Goal: Task Accomplishment & Management: Use online tool/utility

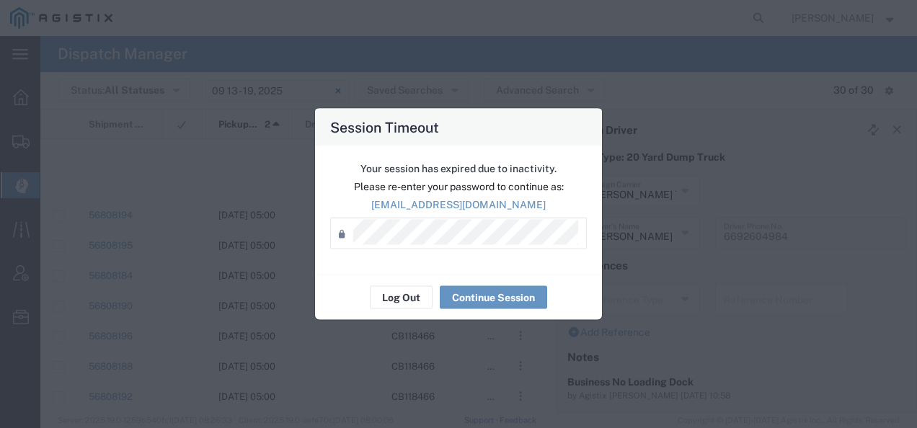
click at [409, 296] on button "Log Out" at bounding box center [401, 297] width 63 height 23
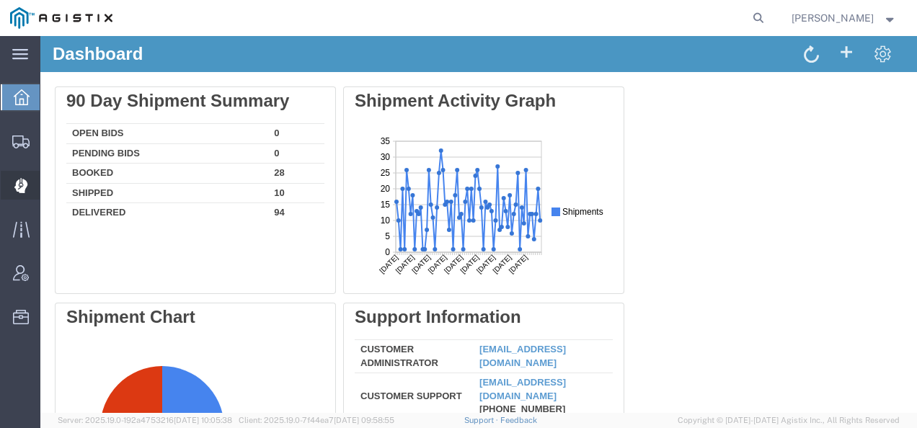
click at [32, 180] on div at bounding box center [21, 185] width 40 height 29
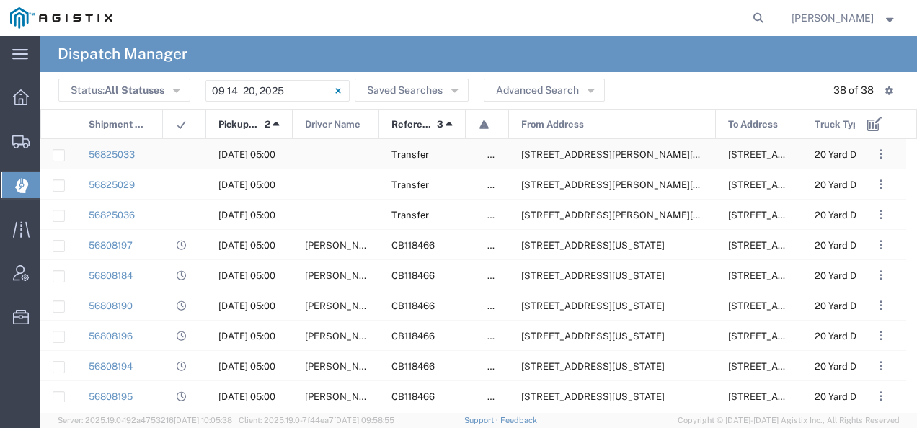
click at [581, 156] on span "[STREET_ADDRESS][PERSON_NAME][US_STATE]" at bounding box center [631, 154] width 221 height 11
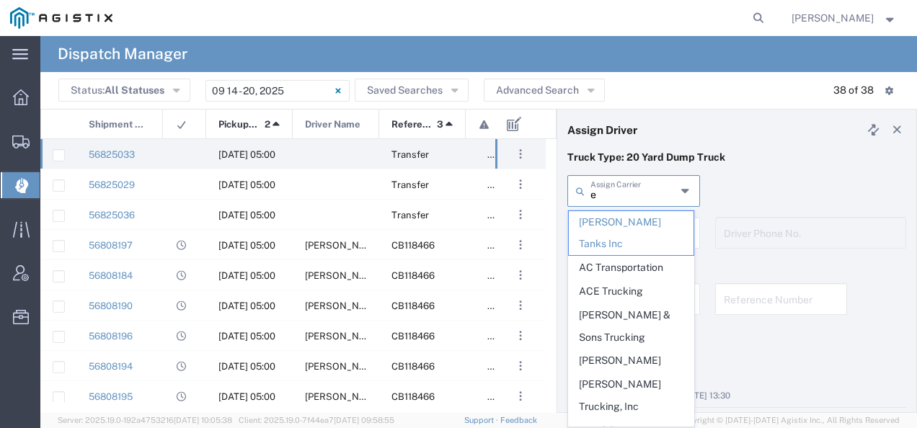
type input "e"
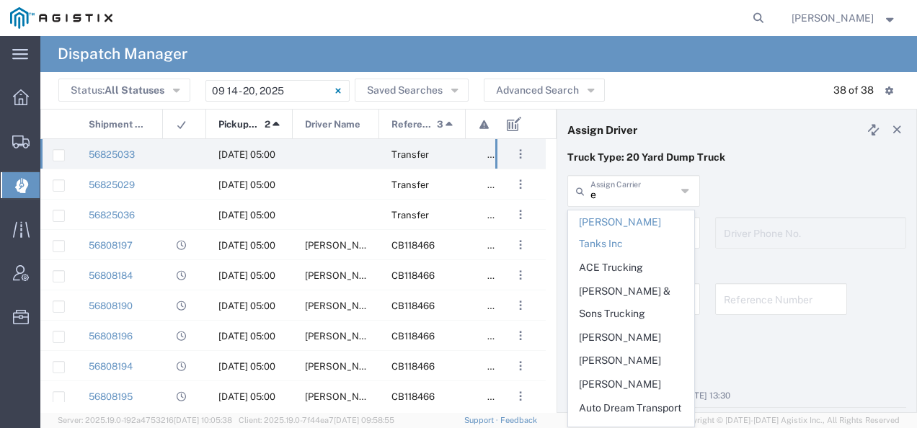
click at [624, 200] on input "e" at bounding box center [634, 189] width 86 height 25
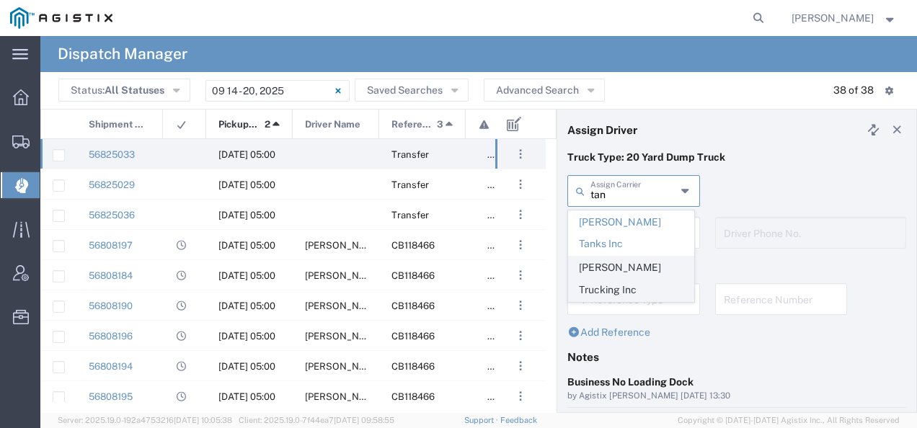
click at [604, 257] on span "[PERSON_NAME] Trucking Inc" at bounding box center [631, 279] width 125 height 45
type input "[PERSON_NAME] Trucking Inc"
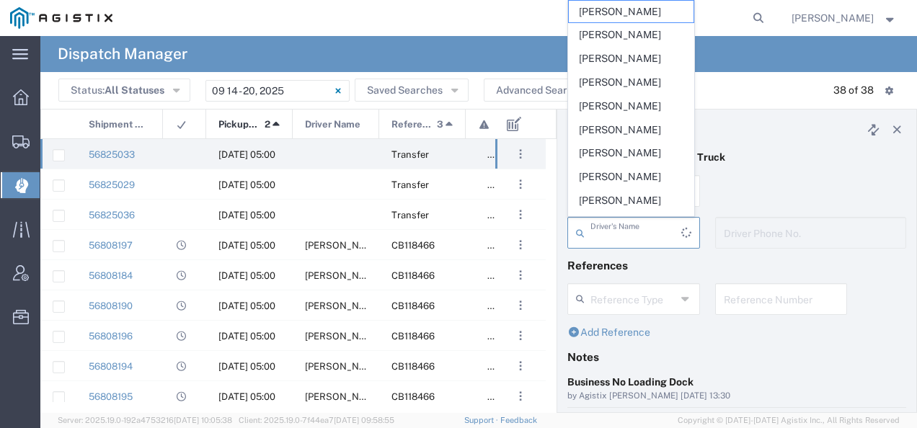
click at [604, 242] on input "text" at bounding box center [636, 231] width 91 height 25
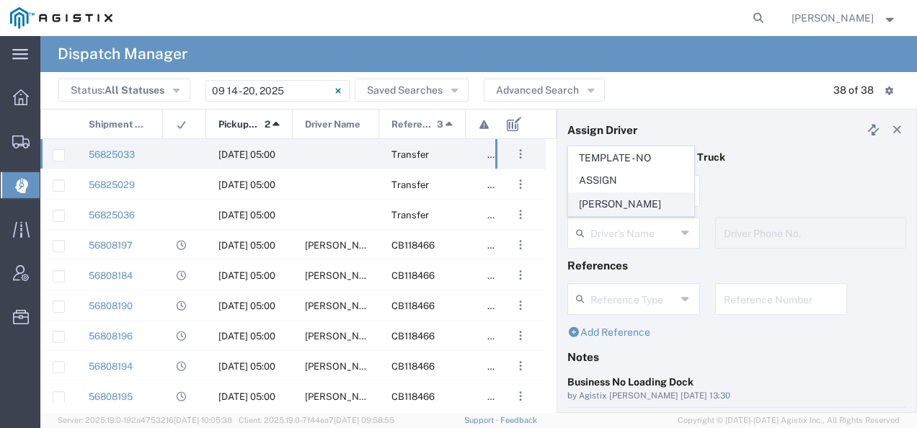
click at [604, 205] on span "[PERSON_NAME]" at bounding box center [631, 204] width 125 height 22
type input "[PERSON_NAME]"
type input "[PHONE_NUMBER]"
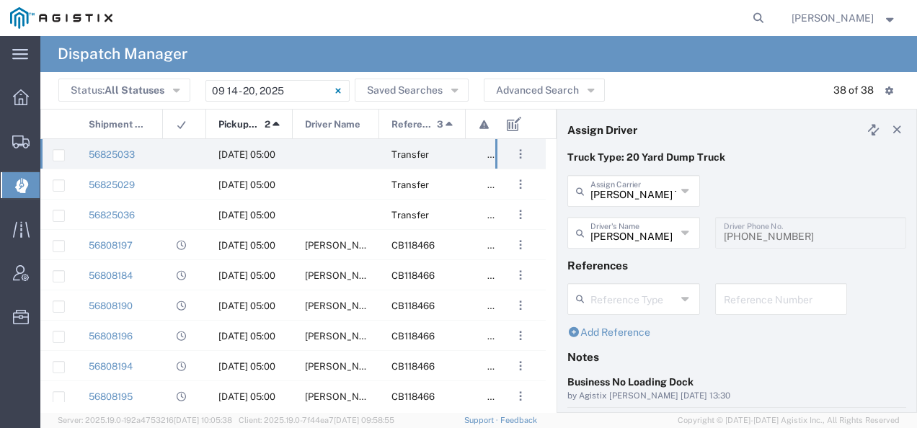
scroll to position [144, 0]
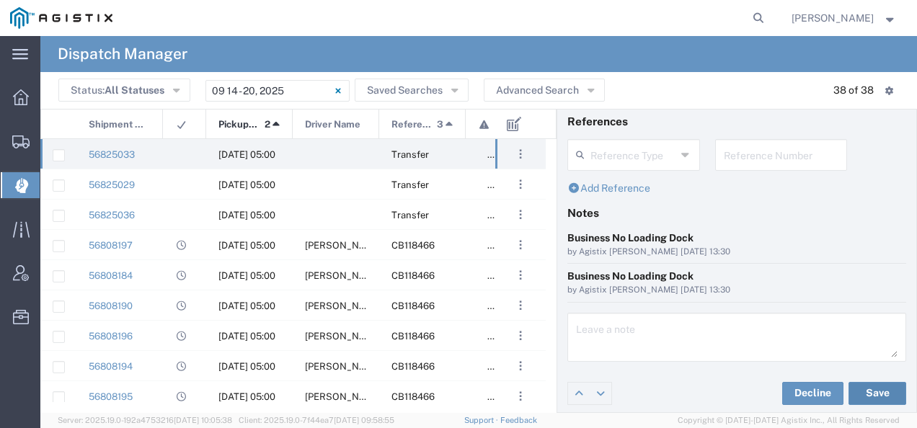
click at [871, 382] on button "Save" at bounding box center [878, 393] width 58 height 23
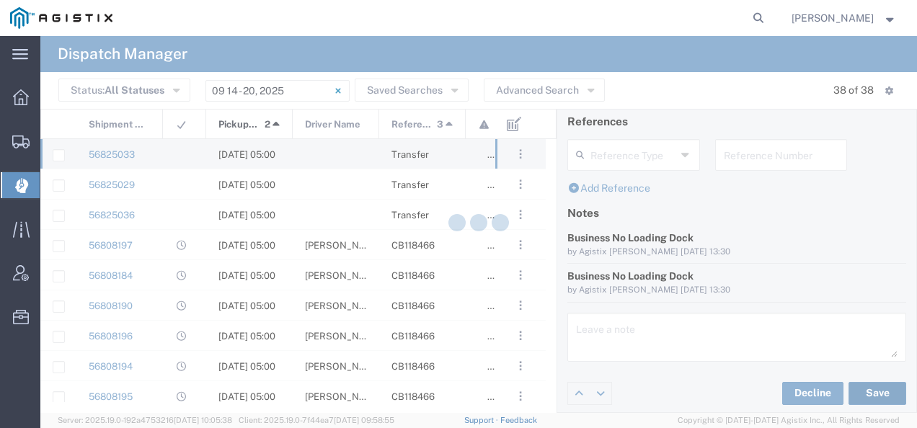
type input "[PERSON_NAME]"
type input "[PERSON_NAME] Trucking Inc"
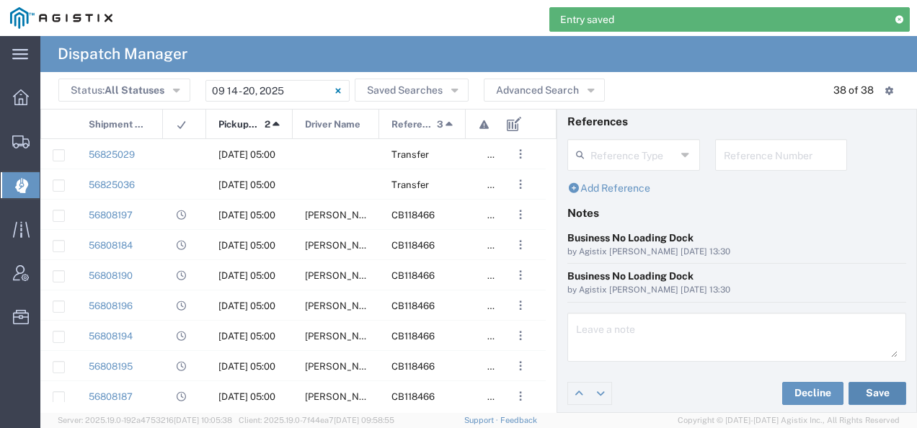
scroll to position [0, 0]
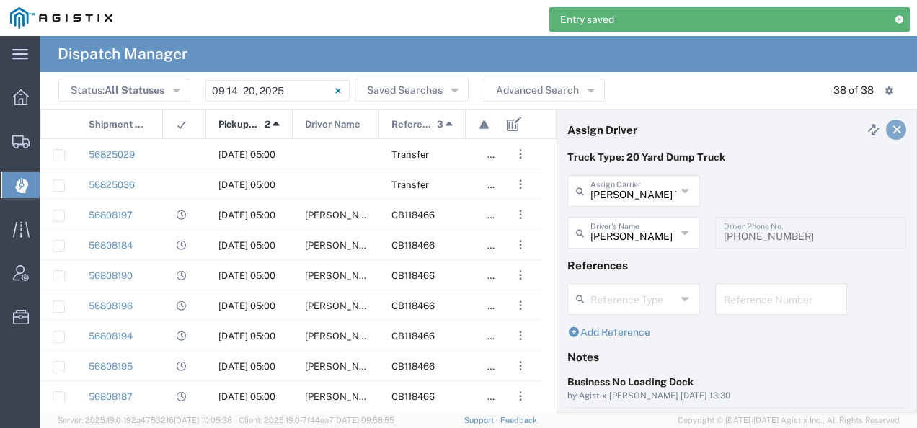
click at [888, 136] on link at bounding box center [896, 130] width 20 height 20
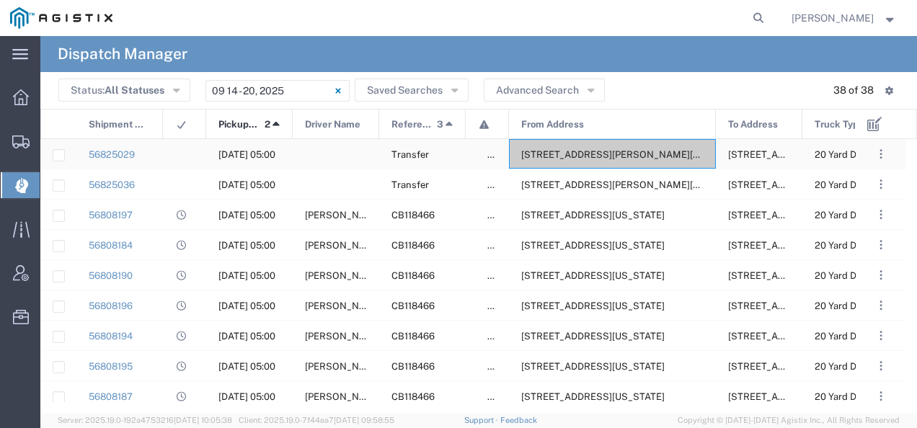
click at [685, 160] on span "[STREET_ADDRESS][PERSON_NAME][US_STATE]" at bounding box center [631, 154] width 221 height 11
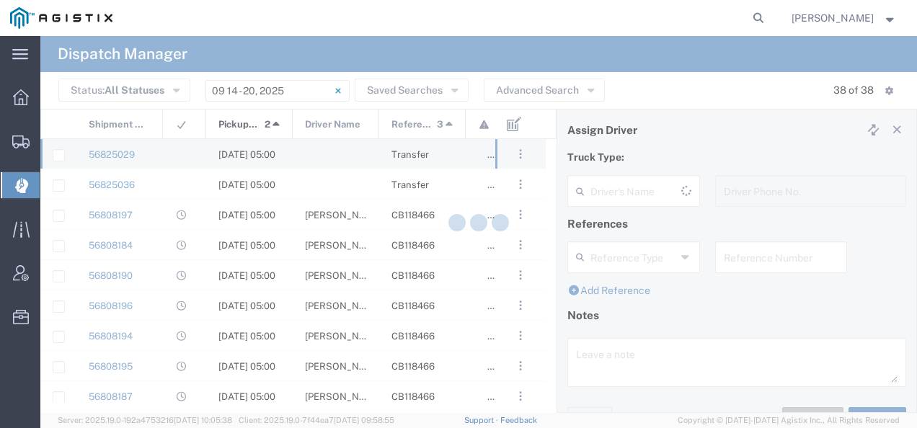
click at [685, 160] on div at bounding box center [478, 224] width 877 height 377
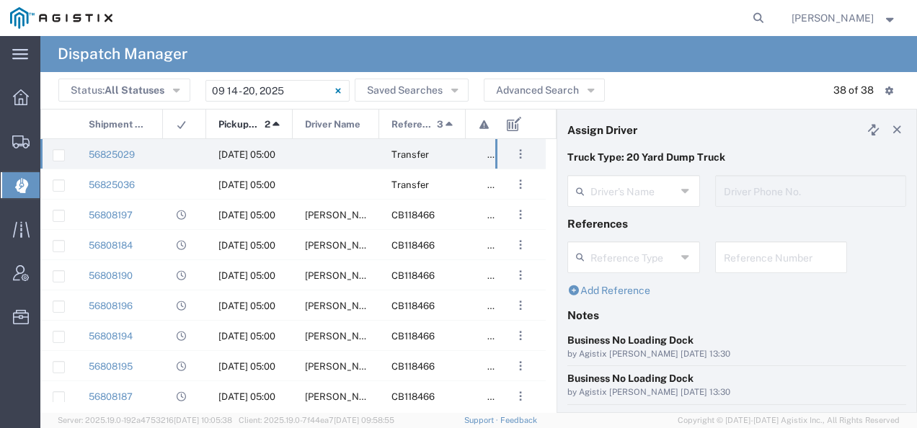
click at [655, 174] on div "Truck Type: 20 Yard Dump Truck" at bounding box center [737, 162] width 354 height 25
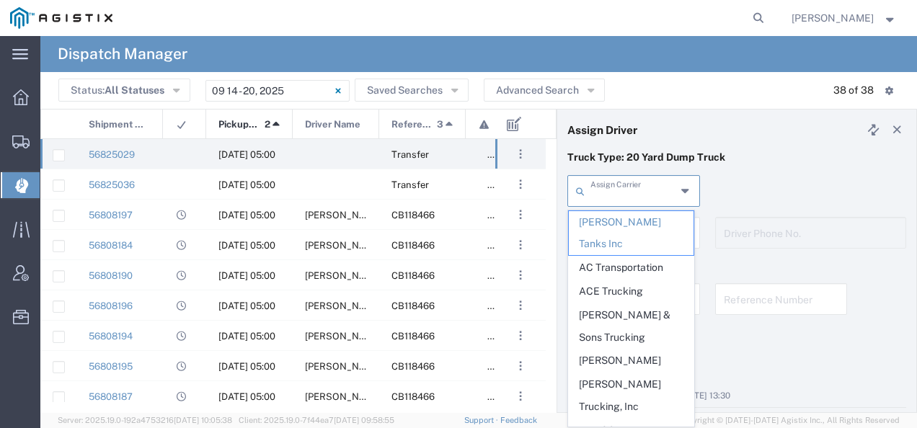
click at [623, 192] on input "text" at bounding box center [634, 189] width 86 height 25
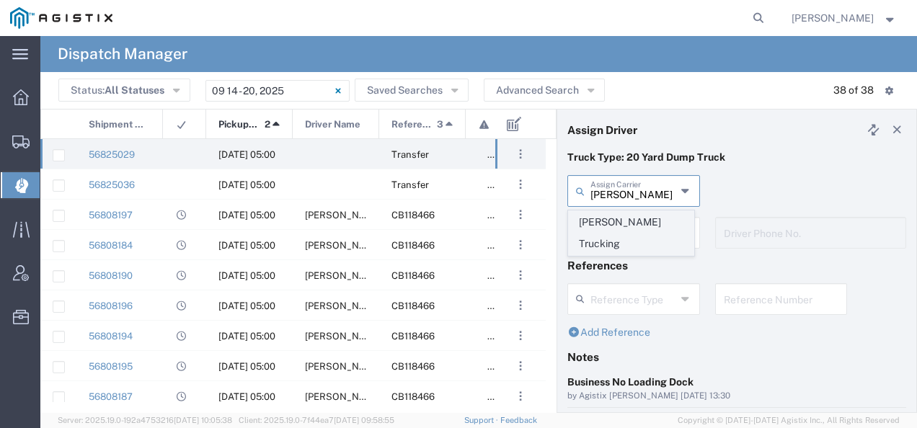
click at [611, 215] on span "[PERSON_NAME] Trucking" at bounding box center [631, 233] width 125 height 45
type input "[PERSON_NAME] Trucking"
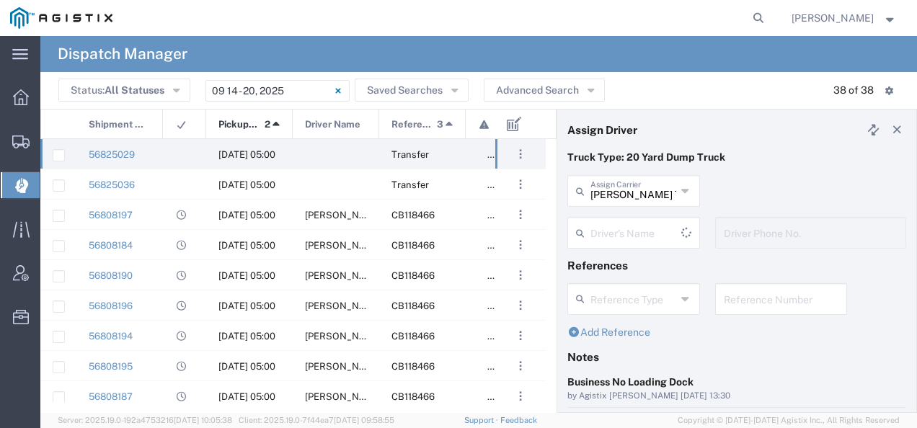
click at [610, 219] on input "text" at bounding box center [636, 231] width 91 height 25
click at [605, 198] on span "[PERSON_NAME]" at bounding box center [631, 204] width 125 height 22
type input "[PERSON_NAME]"
type input "4085954195"
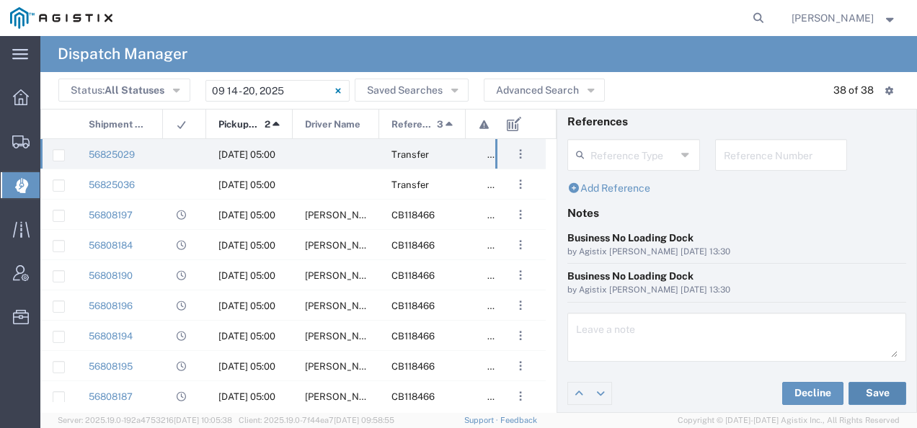
click at [857, 386] on button "Save" at bounding box center [878, 393] width 58 height 23
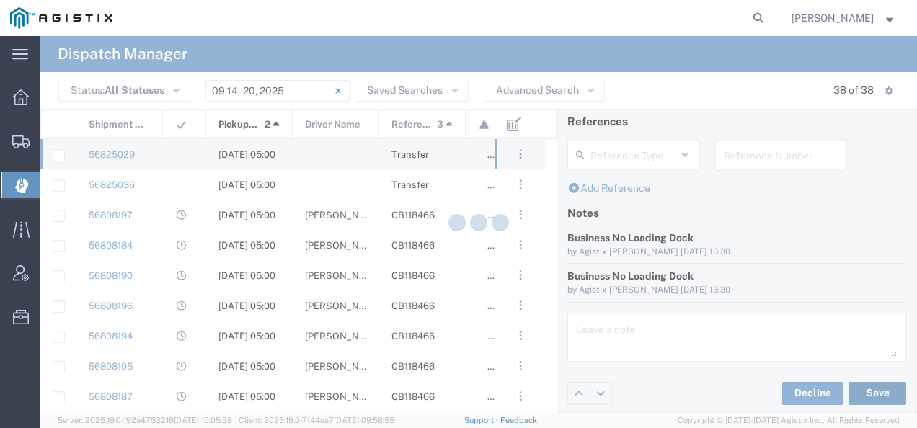
type input "[PERSON_NAME]"
type input "[PERSON_NAME] Trucking"
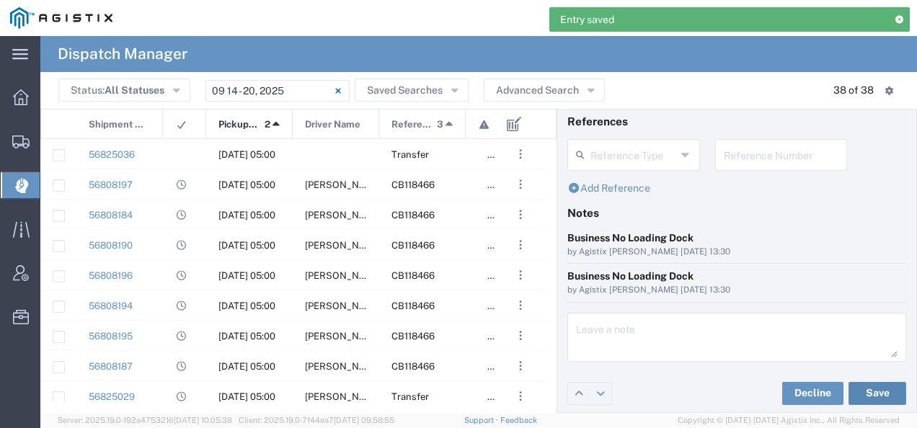
scroll to position [0, 0]
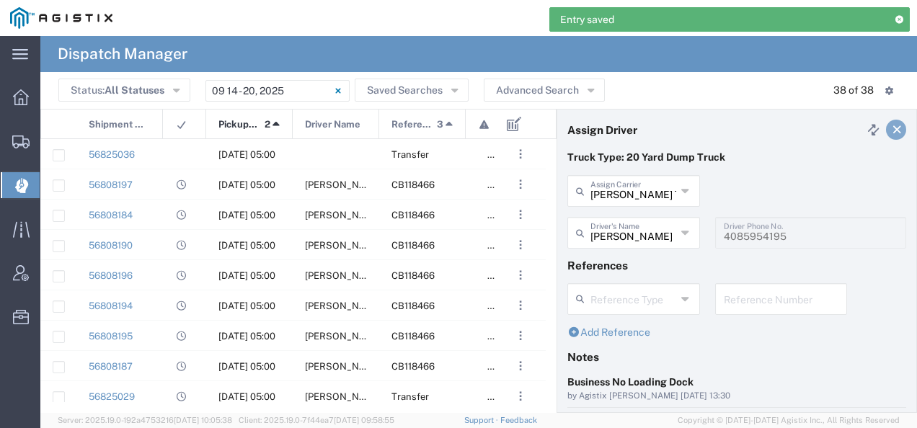
click at [891, 127] on icon at bounding box center [897, 130] width 13 height 10
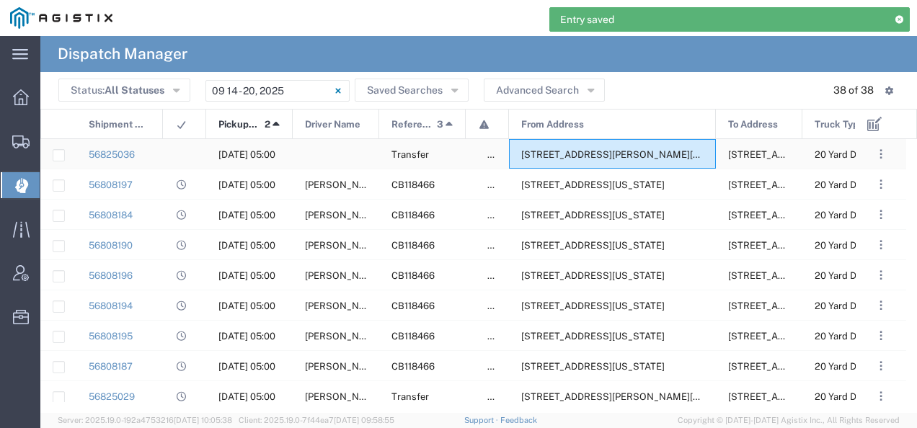
click at [601, 149] on div "[STREET_ADDRESS][PERSON_NAME][US_STATE]" at bounding box center [612, 154] width 207 height 30
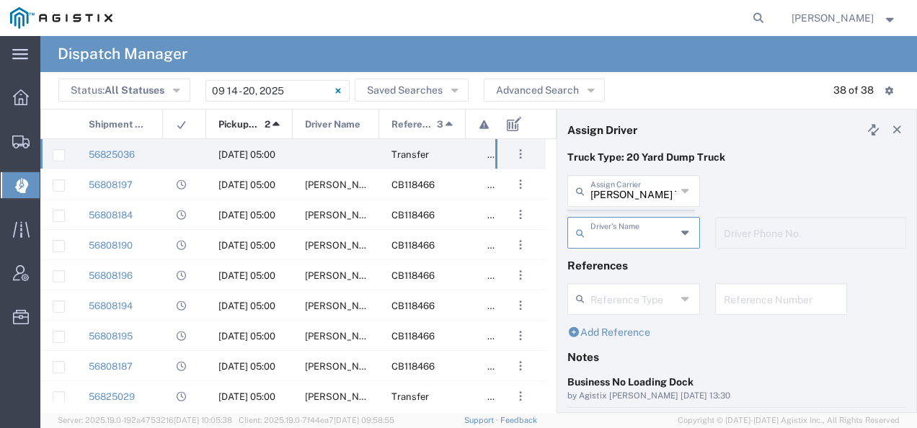
click at [599, 198] on agx-dispatcher-assign-widget "[PERSON_NAME] Tanks Inc Assign [PERSON_NAME] Tanks Inc AC Transportation ACE Tr…" at bounding box center [736, 217] width 339 height 84
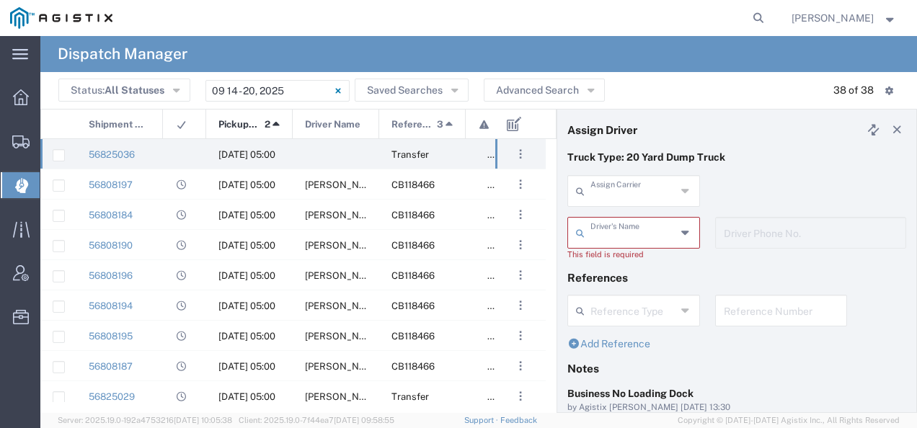
click at [599, 198] on input "text" at bounding box center [634, 189] width 86 height 25
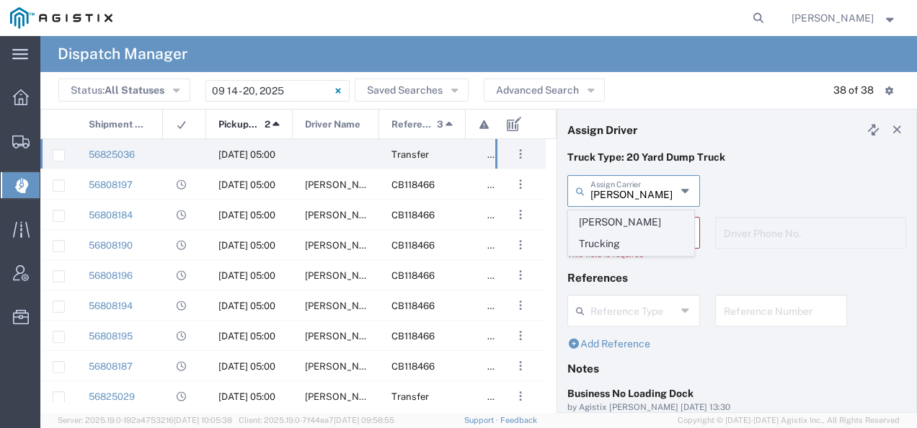
click at [596, 216] on span "[PERSON_NAME] Trucking" at bounding box center [631, 233] width 125 height 45
type input "[PERSON_NAME] Trucking"
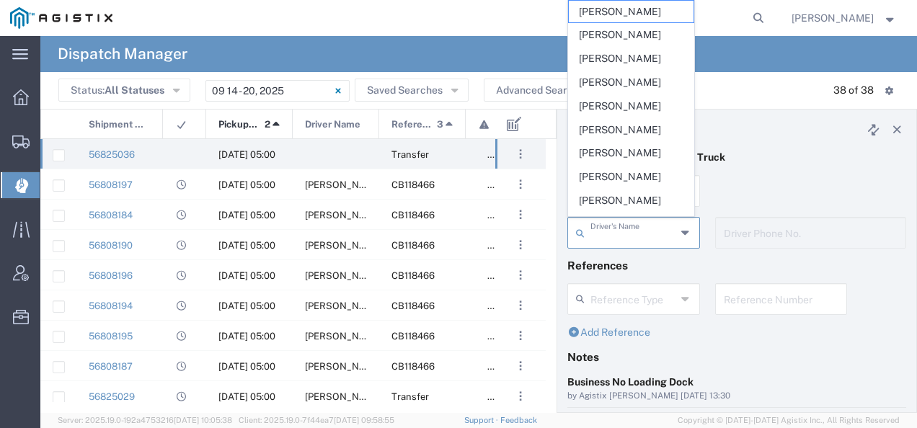
click at [596, 228] on input "text" at bounding box center [634, 231] width 86 height 25
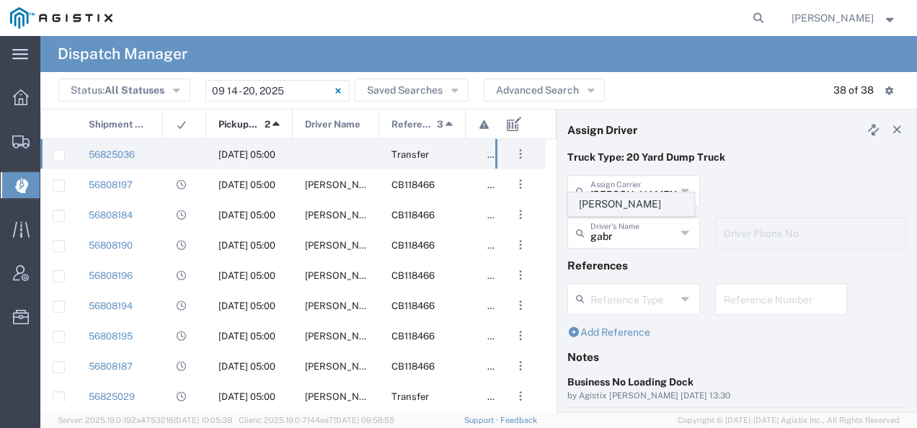
click at [600, 208] on span "[PERSON_NAME]" at bounding box center [631, 204] width 125 height 22
type input "[PERSON_NAME]"
type input "8312884954"
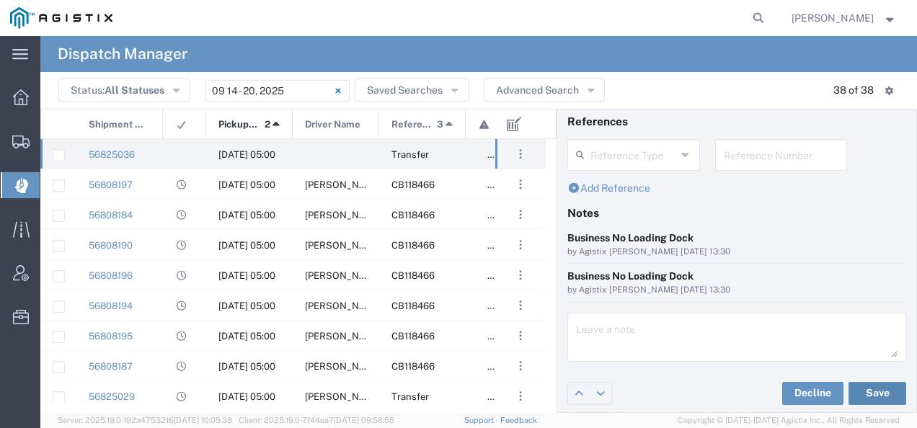
click at [852, 382] on button "Save" at bounding box center [878, 393] width 58 height 23
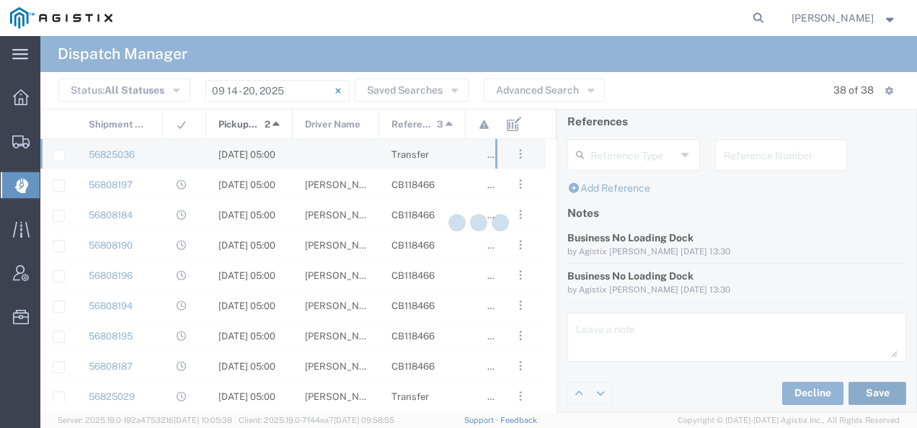
type input "[PERSON_NAME]"
type input "[PERSON_NAME] Trucking"
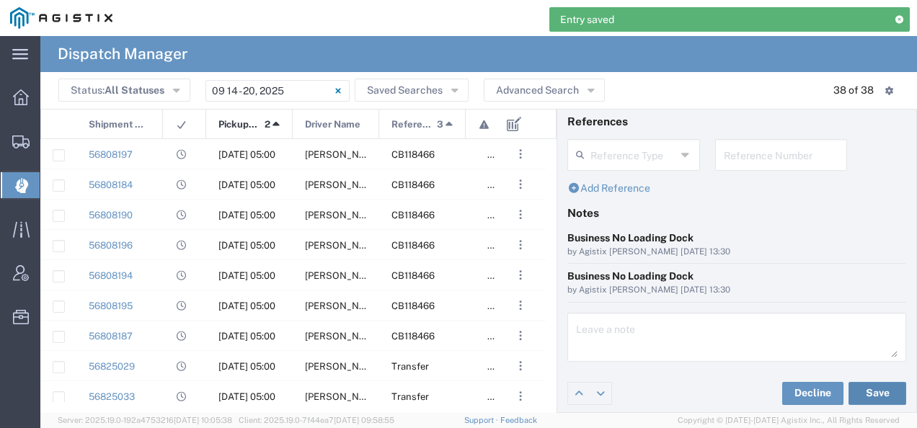
scroll to position [0, 0]
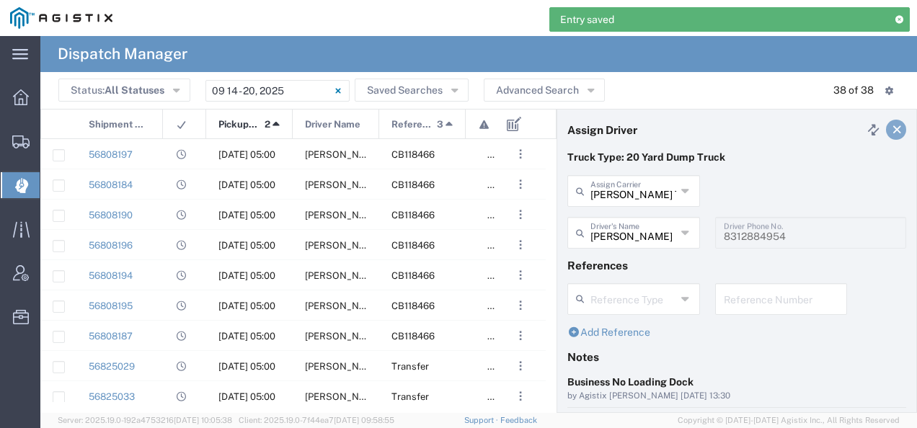
click at [888, 135] on link at bounding box center [896, 130] width 20 height 20
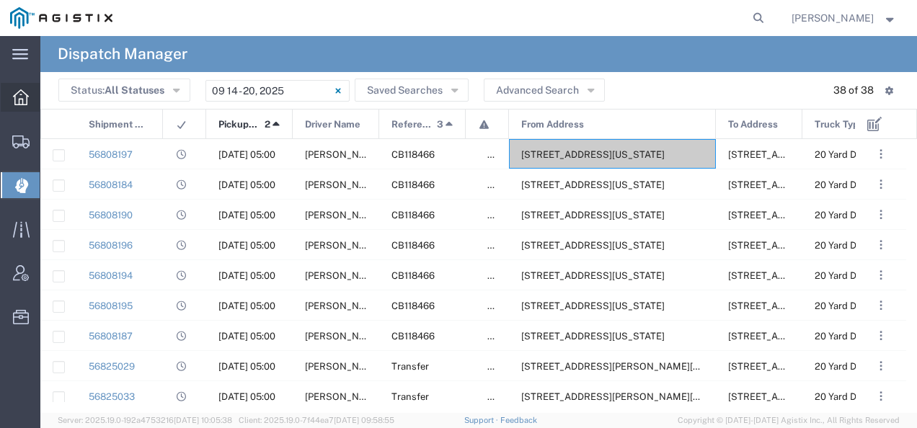
click at [20, 91] on icon at bounding box center [21, 97] width 16 height 16
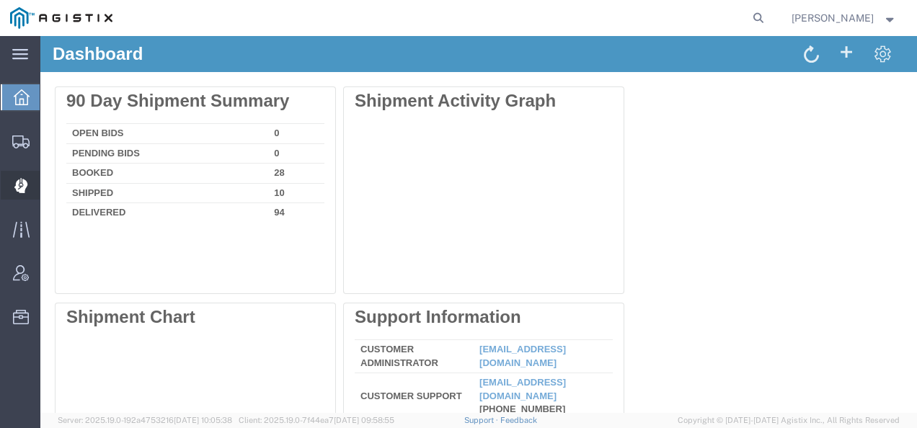
click at [22, 187] on icon at bounding box center [20, 186] width 13 height 14
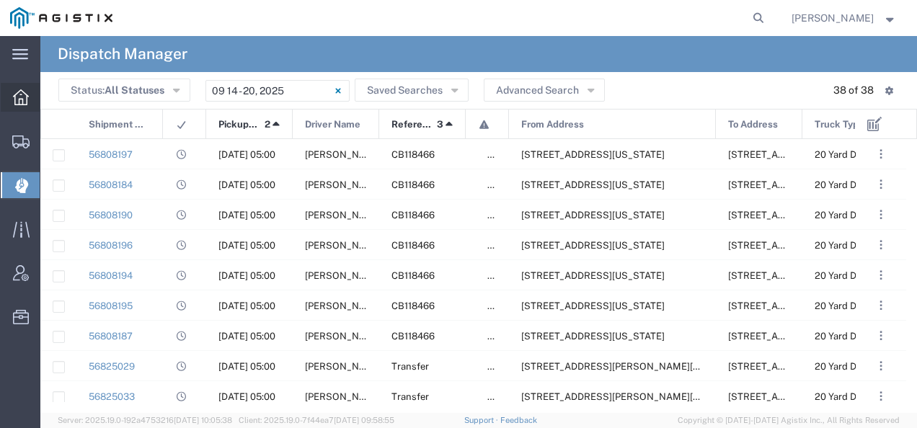
click at [19, 95] on icon at bounding box center [21, 97] width 16 height 16
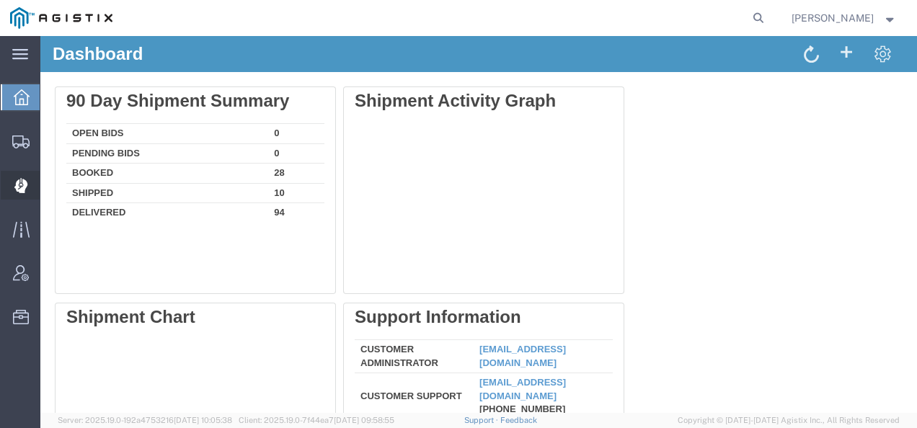
click at [19, 197] on div at bounding box center [21, 185] width 40 height 29
